Goal: Task Accomplishment & Management: Use online tool/utility

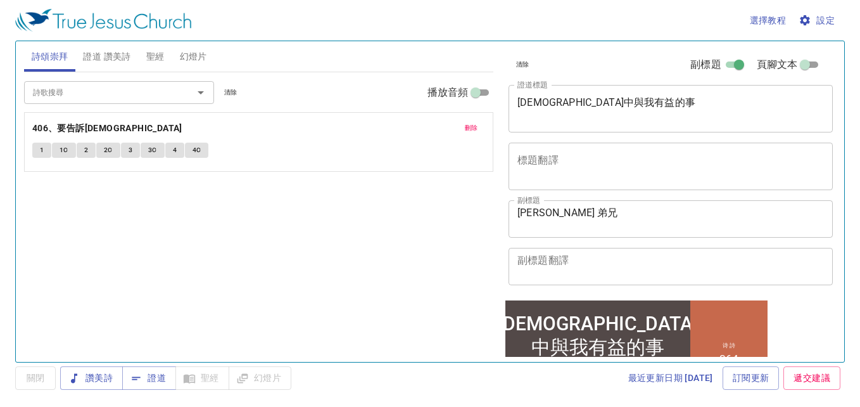
click at [805, 63] on input "頁腳文本" at bounding box center [805, 67] width 46 height 15
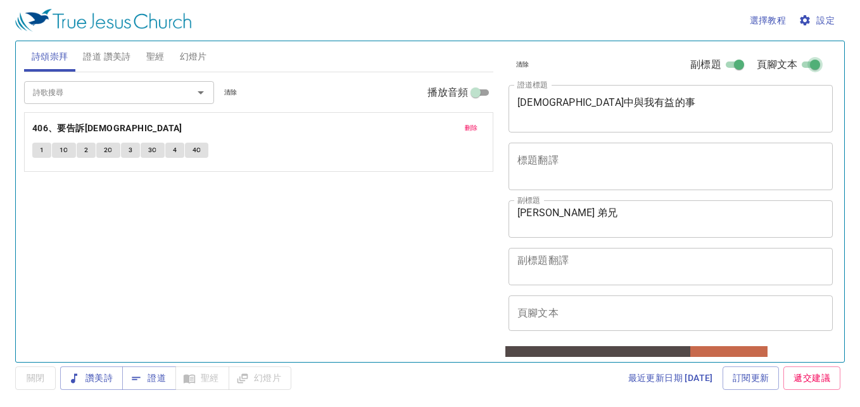
click at [794, 65] on input "頁腳文本" at bounding box center [815, 67] width 46 height 15
checkbox input "false"
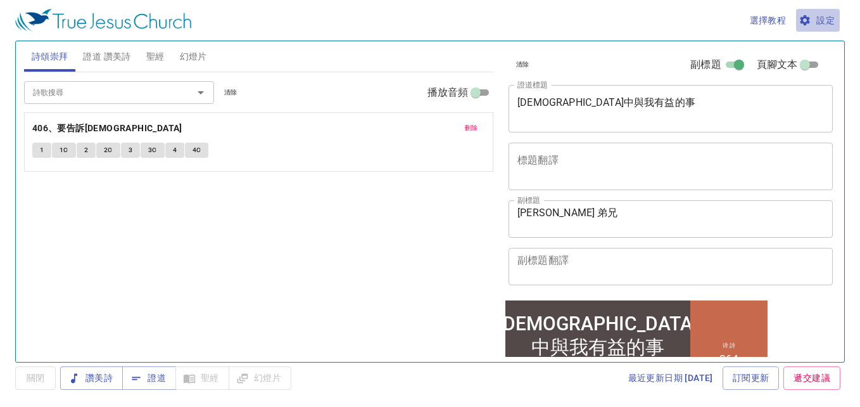
click at [816, 20] on span "設定" at bounding box center [818, 21] width 34 height 16
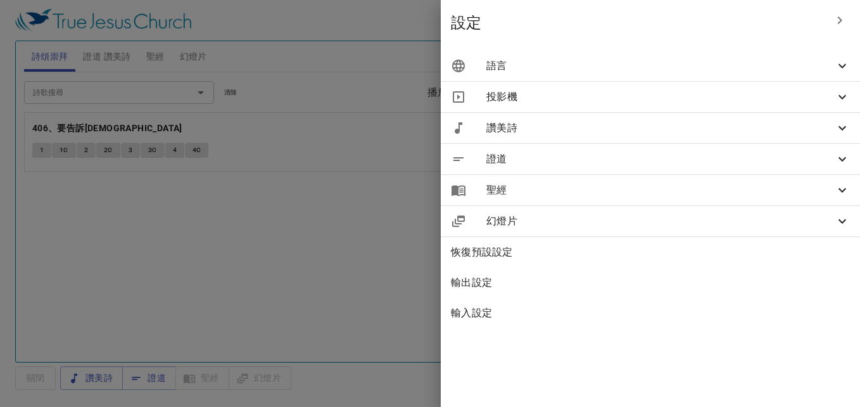
click at [823, 56] on div "語言" at bounding box center [650, 66] width 419 height 30
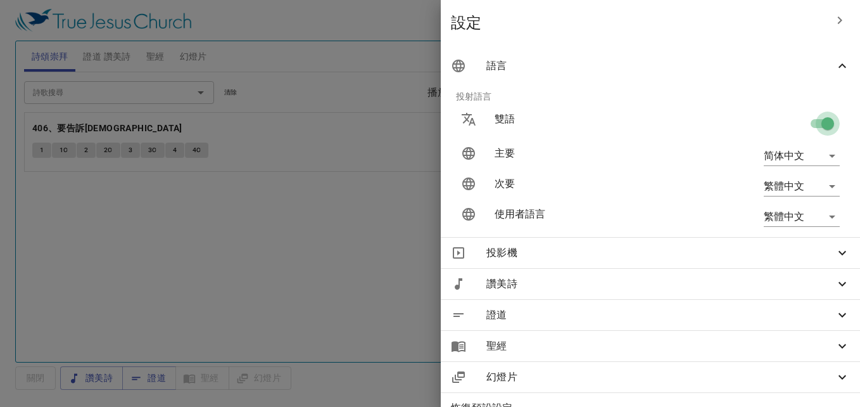
click at [803, 127] on input "checkbox" at bounding box center [828, 126] width 72 height 24
checkbox input "false"
